Goal: Task Accomplishment & Management: Manage account settings

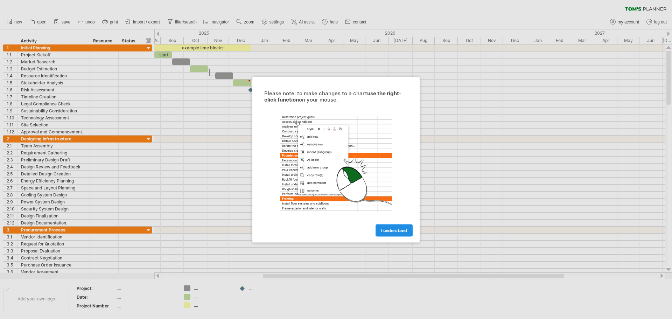
click at [401, 231] on span "I understand" at bounding box center [394, 230] width 26 height 5
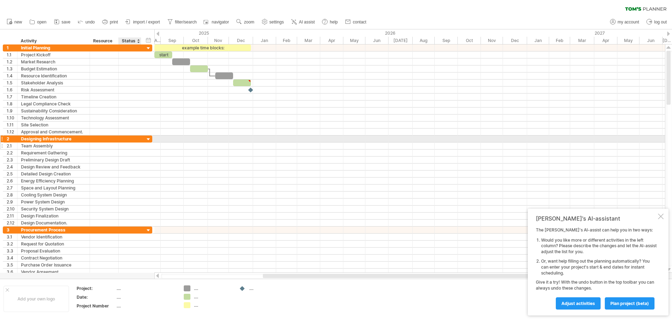
click at [123, 143] on div at bounding box center [129, 145] width 15 height 7
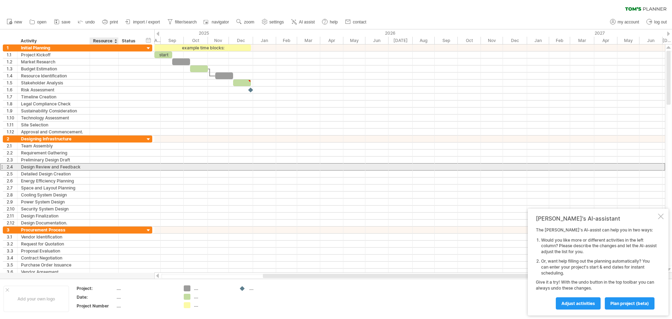
click at [115, 166] on div at bounding box center [104, 166] width 29 height 7
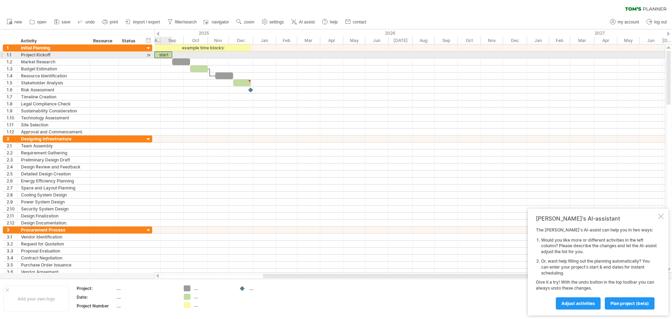
click at [165, 55] on div "start" at bounding box center [163, 54] width 18 height 7
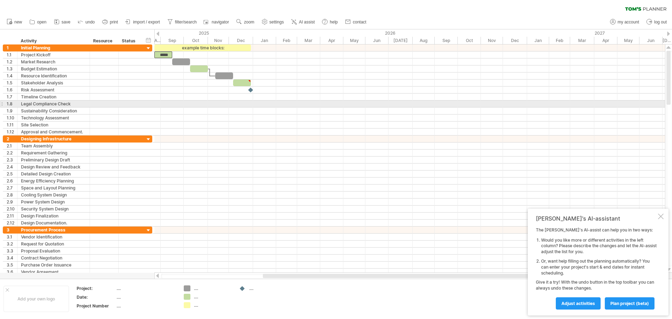
click at [218, 107] on div at bounding box center [409, 103] width 511 height 7
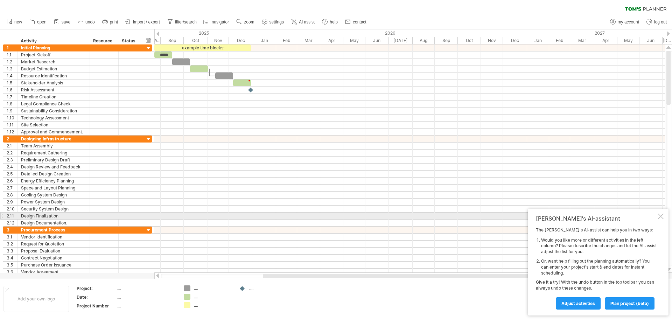
click at [660, 217] on div at bounding box center [661, 217] width 6 height 6
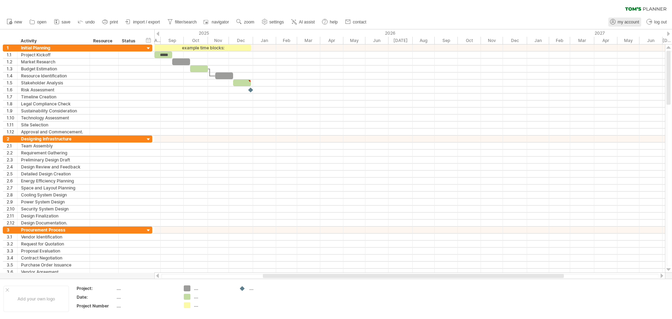
click at [624, 20] on span "my account" at bounding box center [628, 22] width 21 height 5
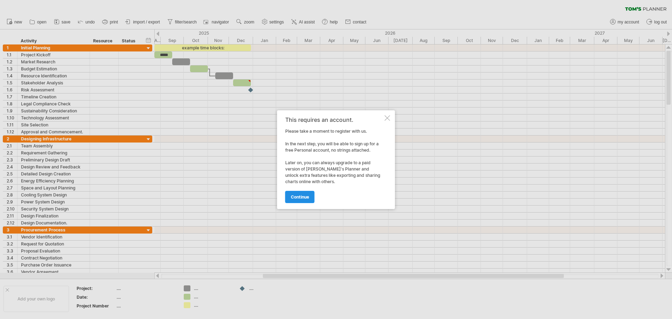
click at [305, 202] on link "continue" at bounding box center [299, 197] width 29 height 12
